Goal: Information Seeking & Learning: Learn about a topic

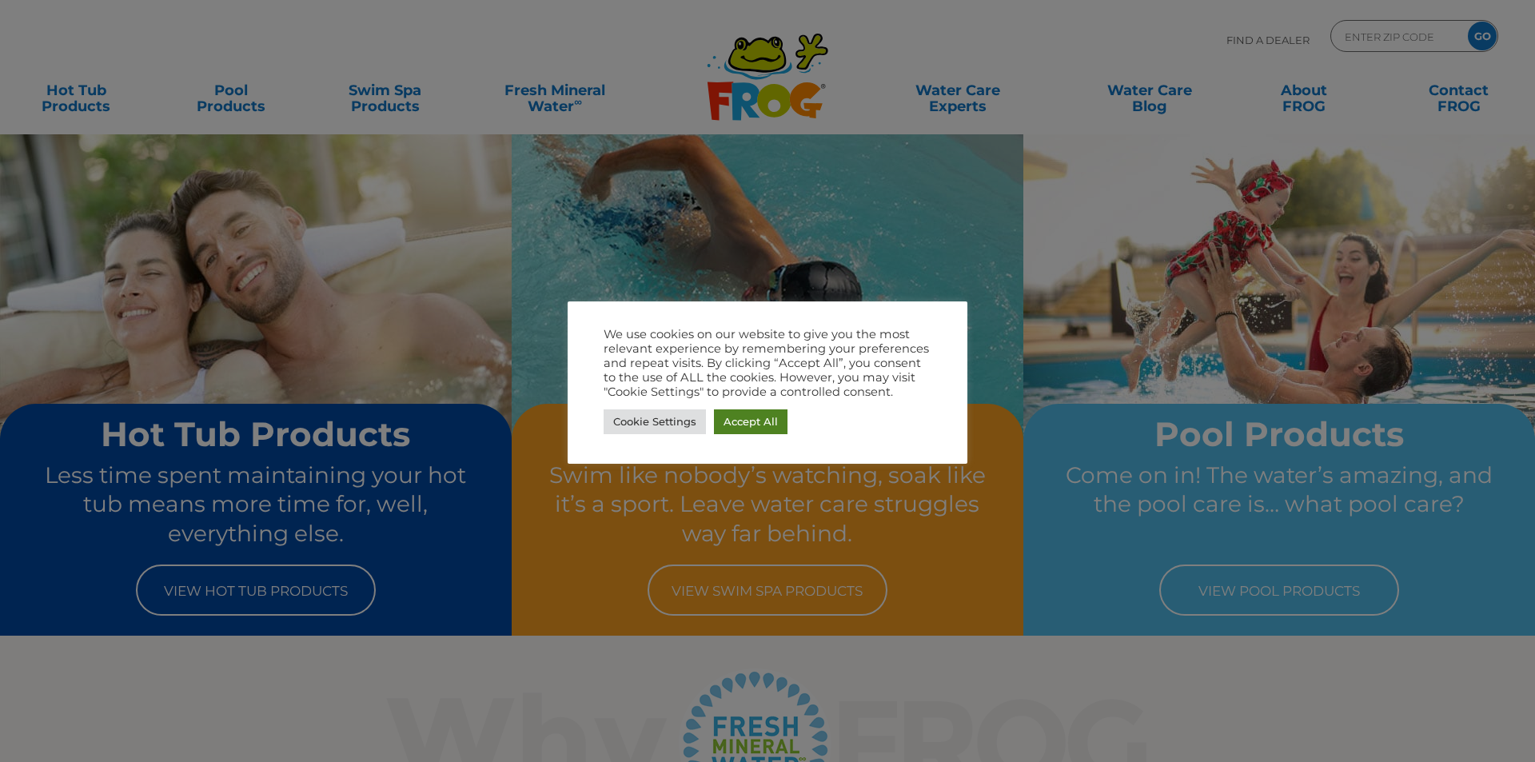
click at [732, 418] on link "Accept All" at bounding box center [751, 421] width 74 height 25
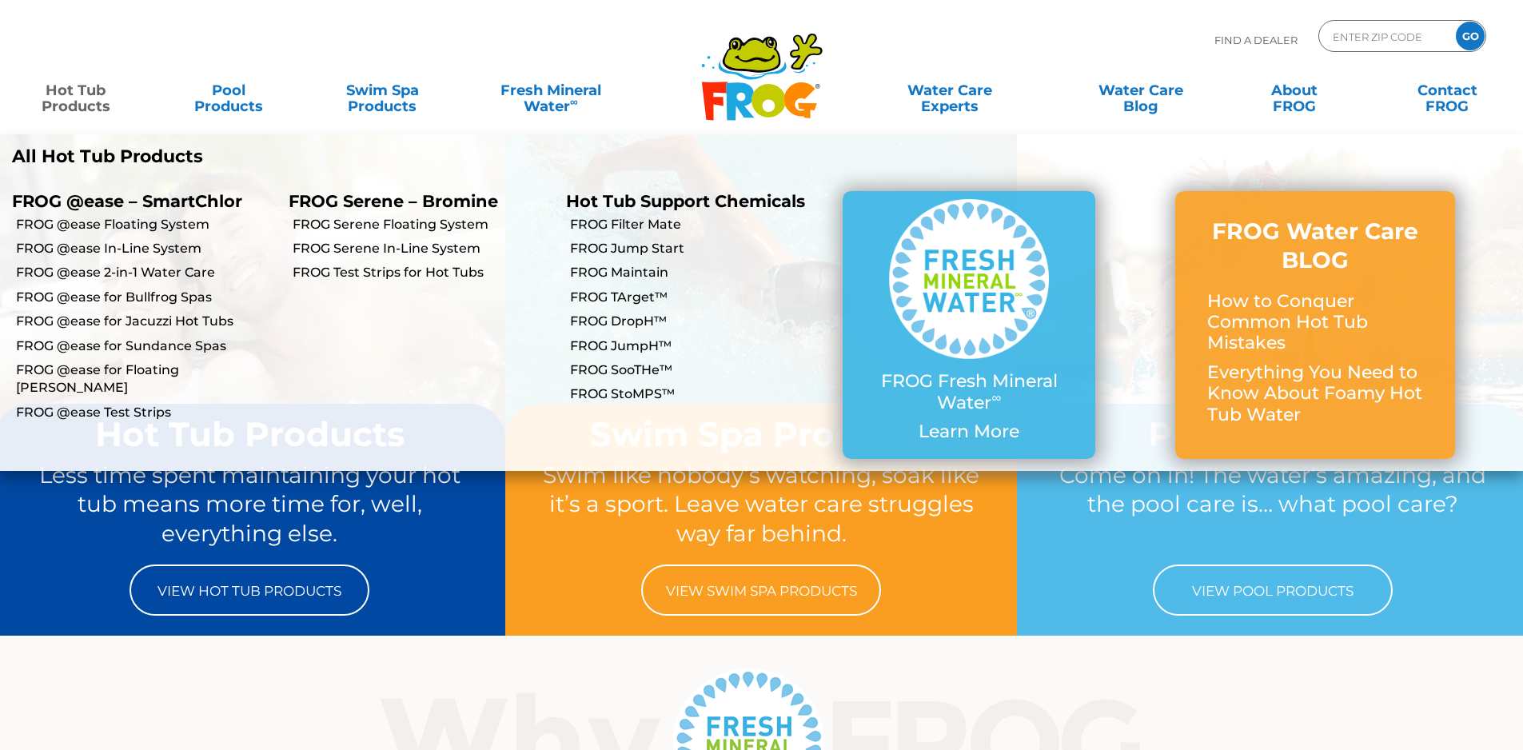
click at [70, 101] on link "Hot Tub Products" at bounding box center [75, 90] width 119 height 32
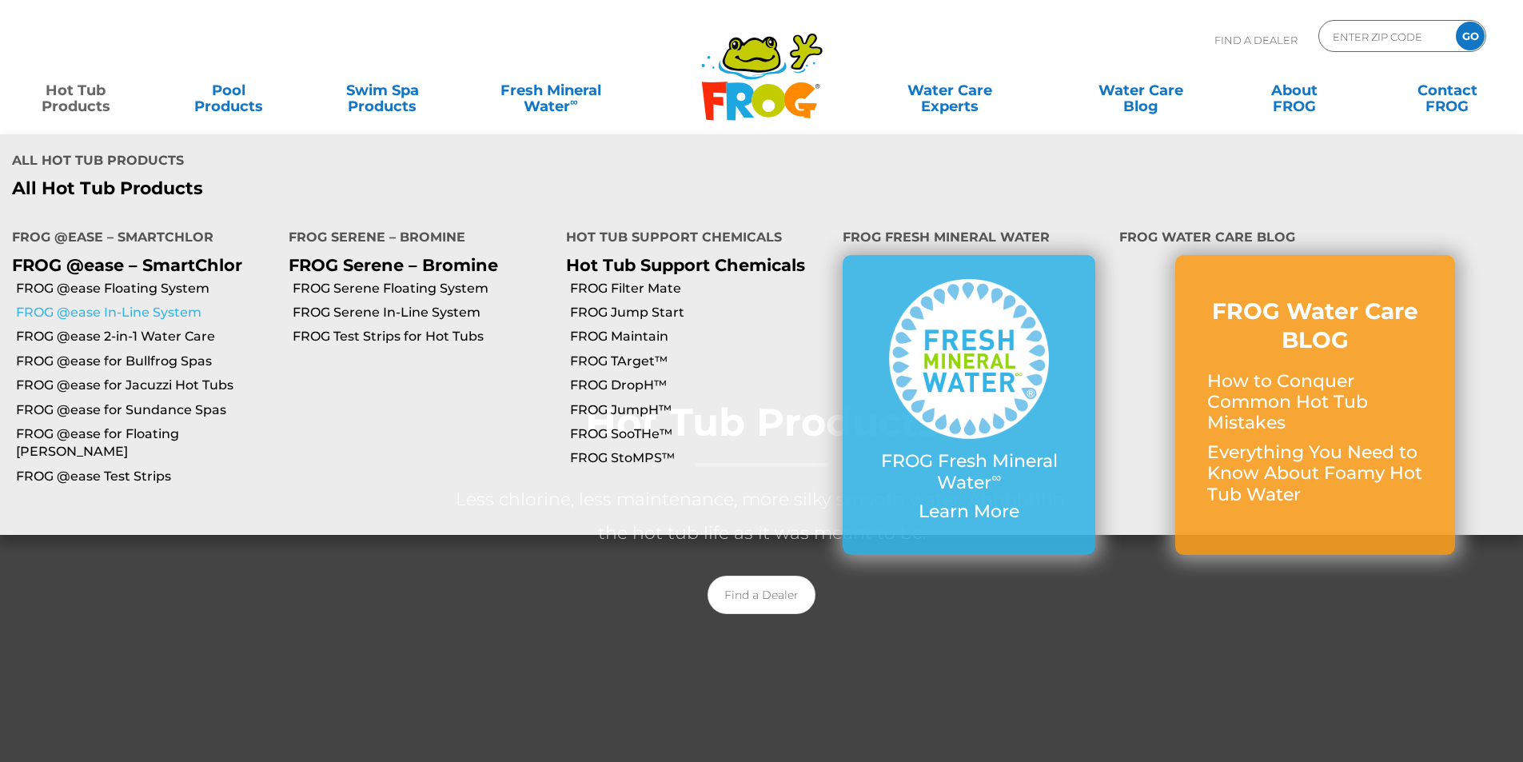
click at [134, 304] on link "FROG @ease In-Line System" at bounding box center [146, 313] width 261 height 18
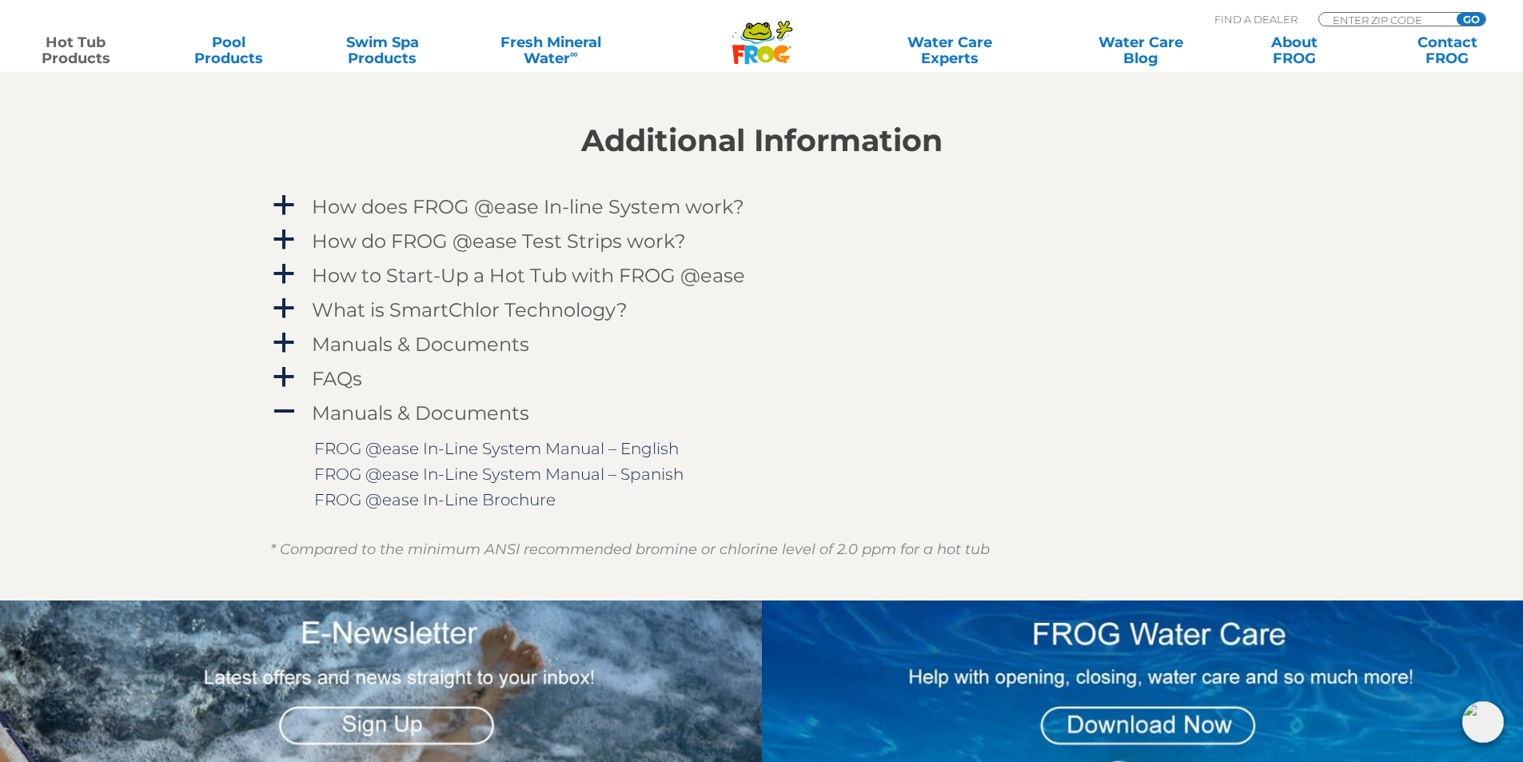
scroll to position [1599, 0]
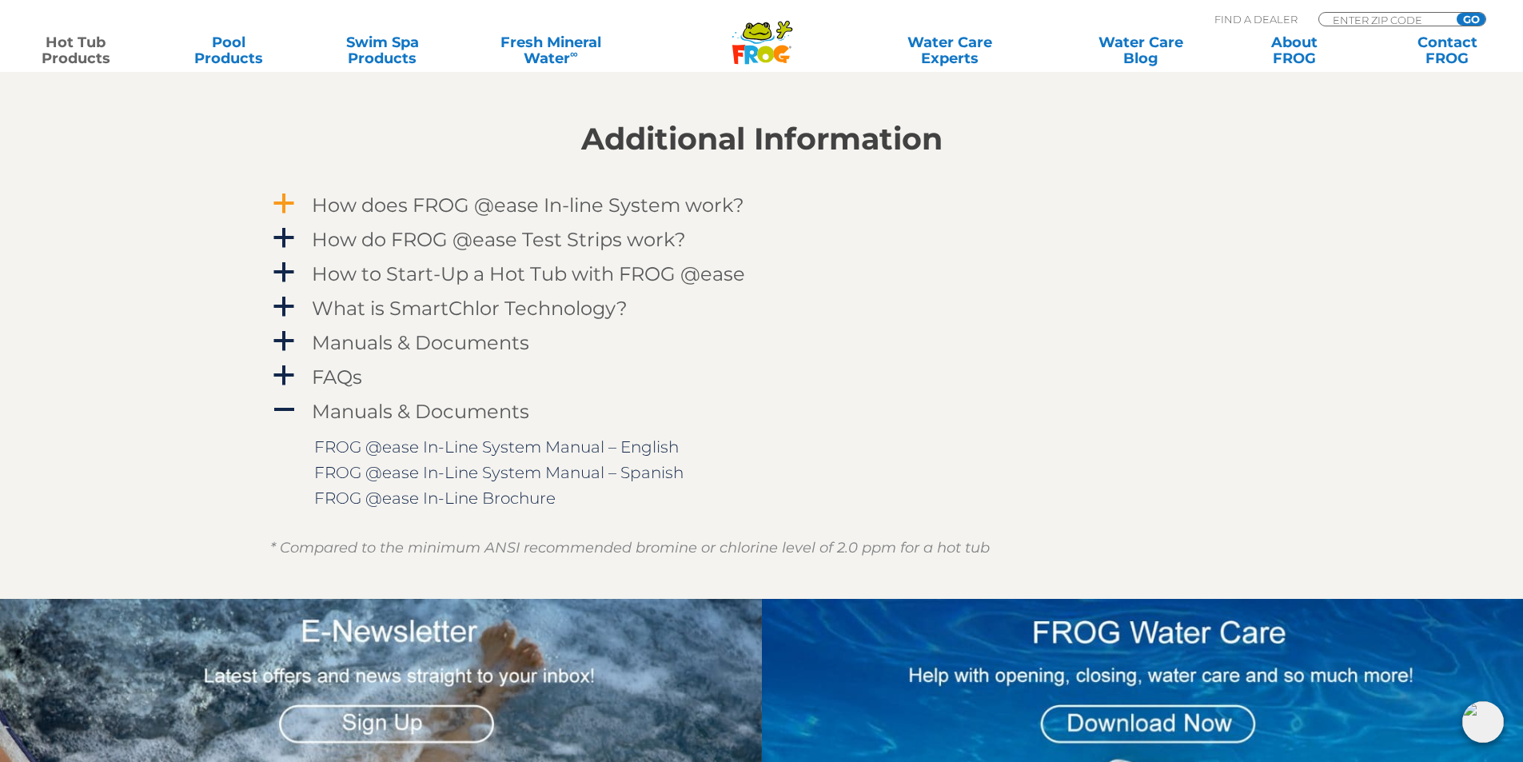
click at [599, 201] on h4 "How does FROG @ease In-line System work?" at bounding box center [528, 205] width 433 height 22
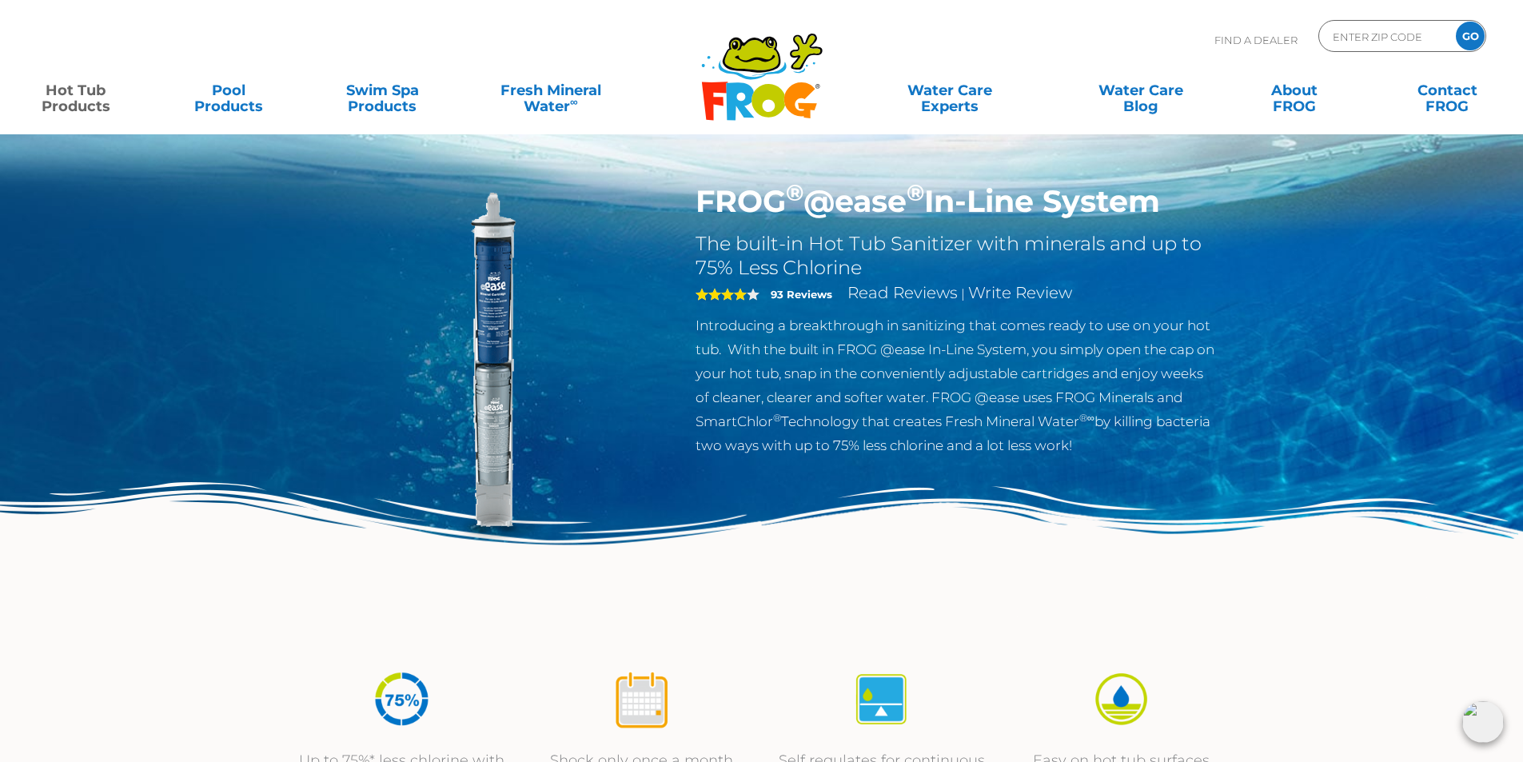
scroll to position [0, 0]
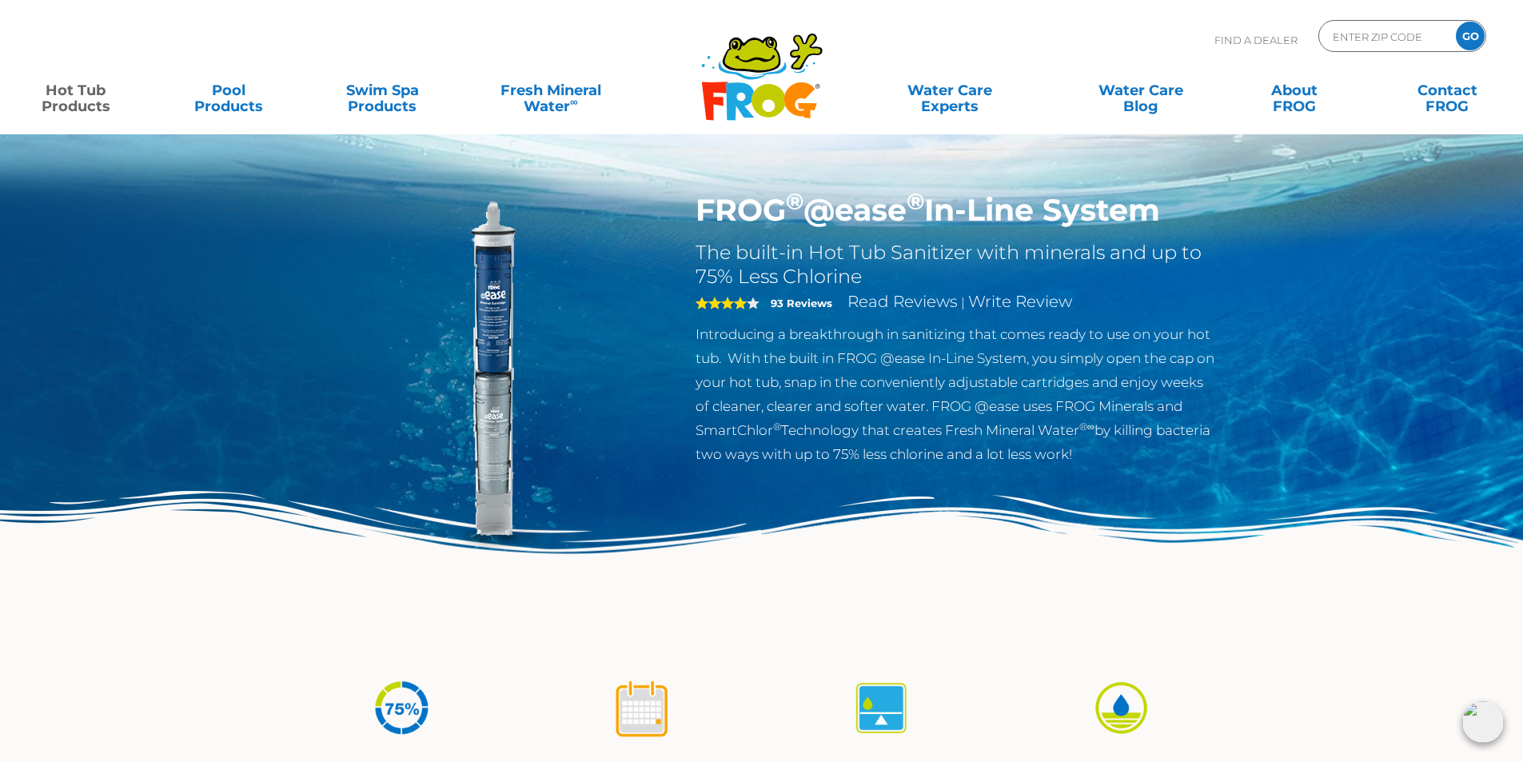
click at [773, 97] on icon at bounding box center [769, 101] width 34 height 34
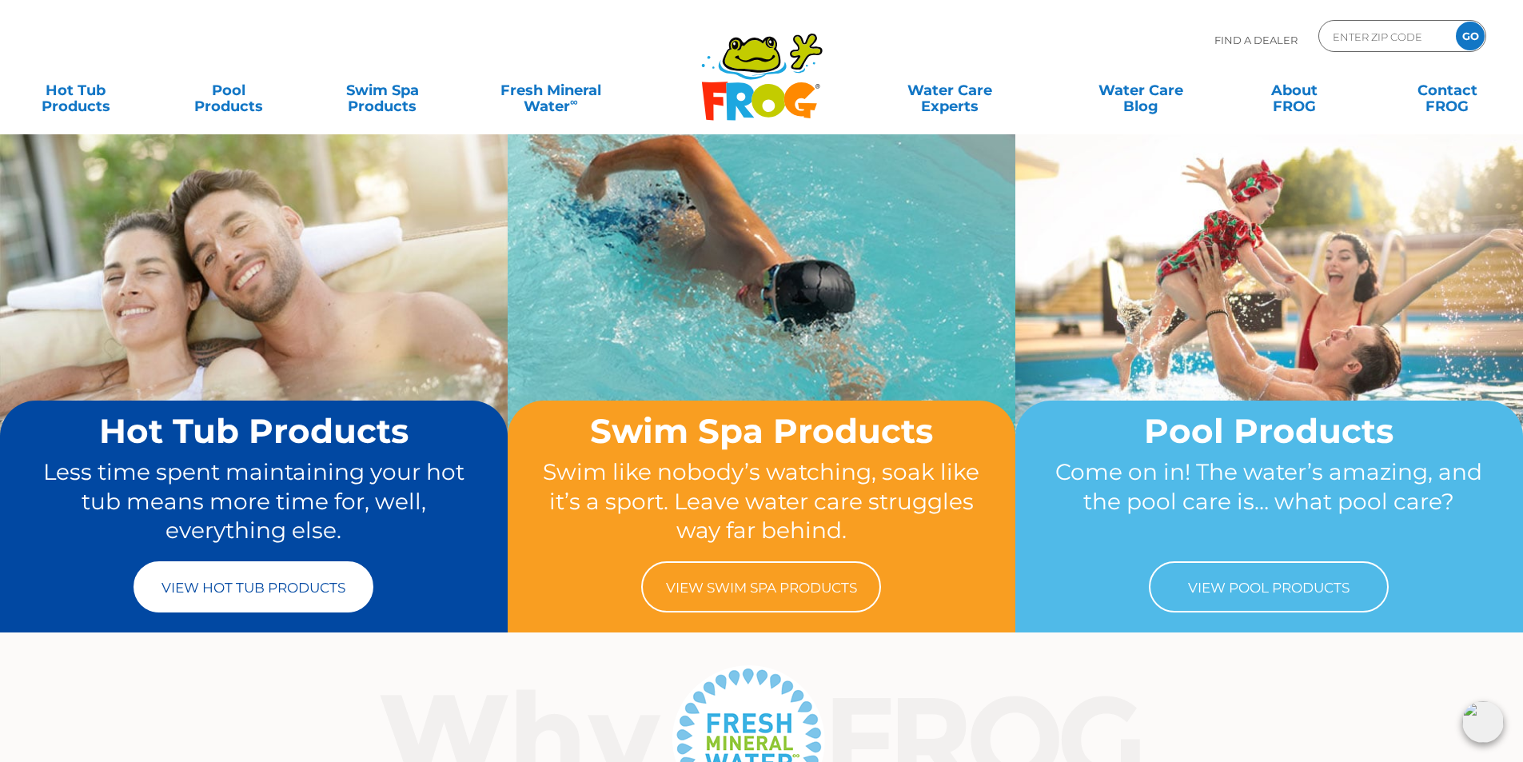
click at [308, 610] on link "View Hot Tub Products" at bounding box center [254, 586] width 240 height 51
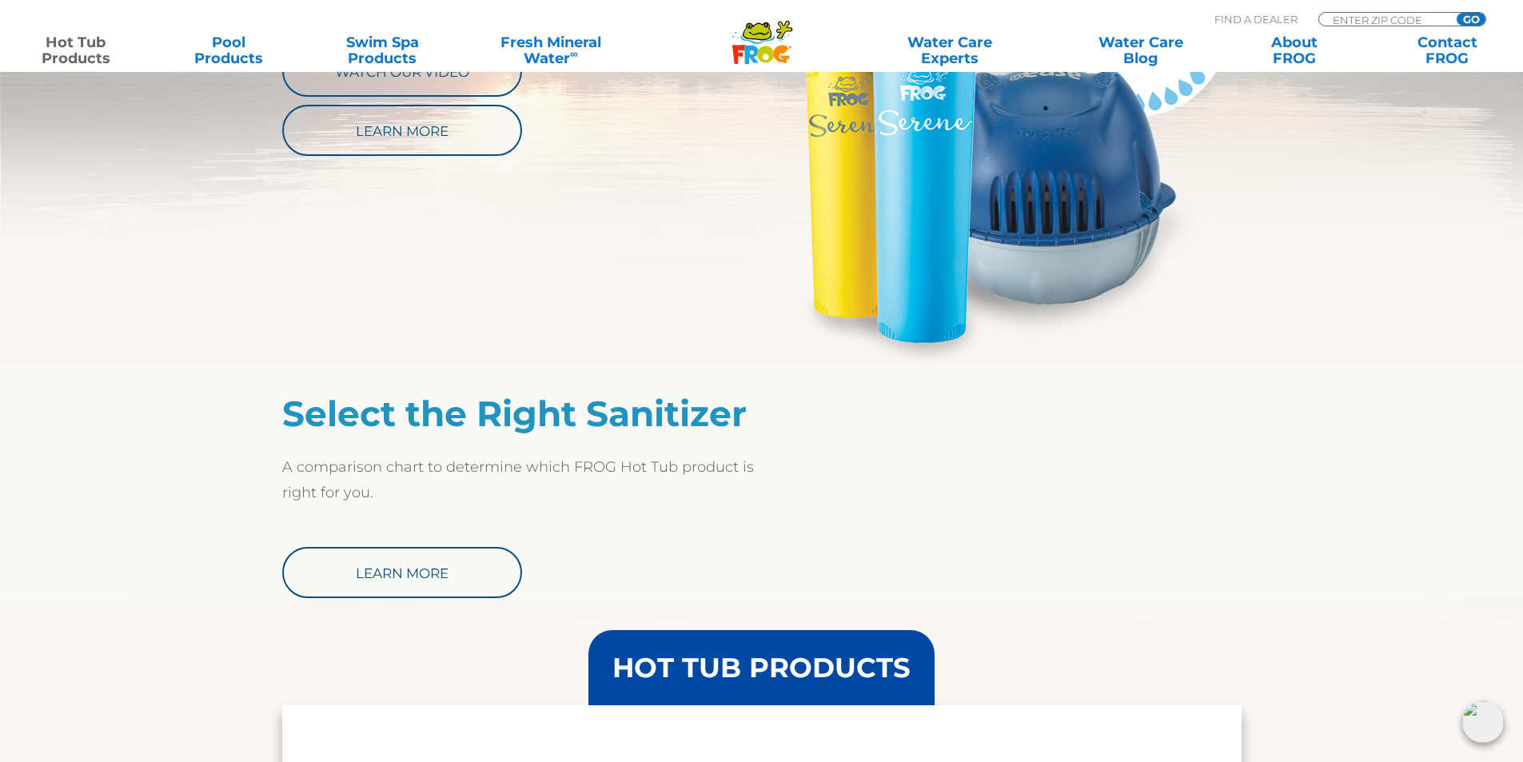
scroll to position [1066, 0]
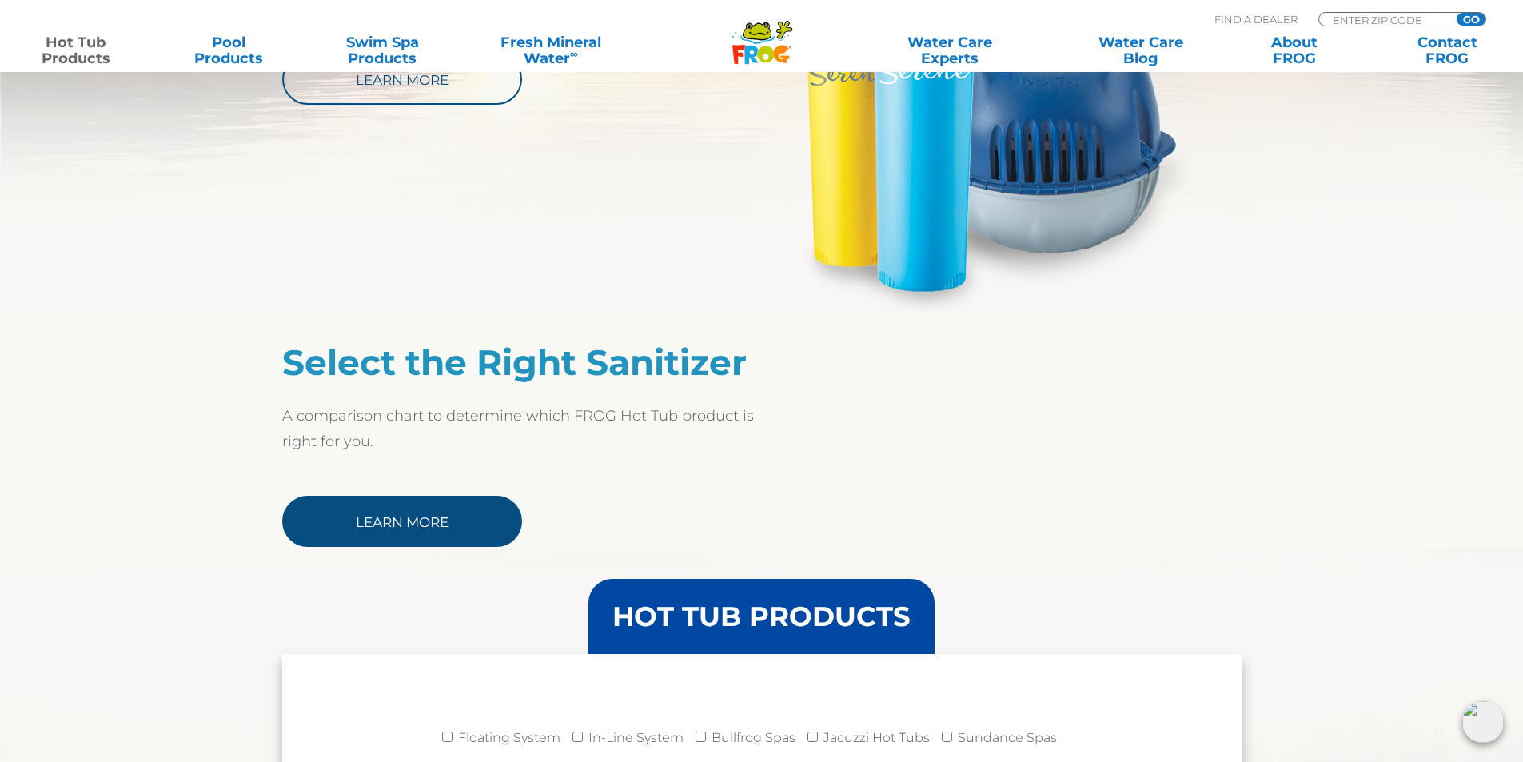
click at [437, 520] on link "Learn More" at bounding box center [402, 521] width 240 height 51
